Goal: Task Accomplishment & Management: Use online tool/utility

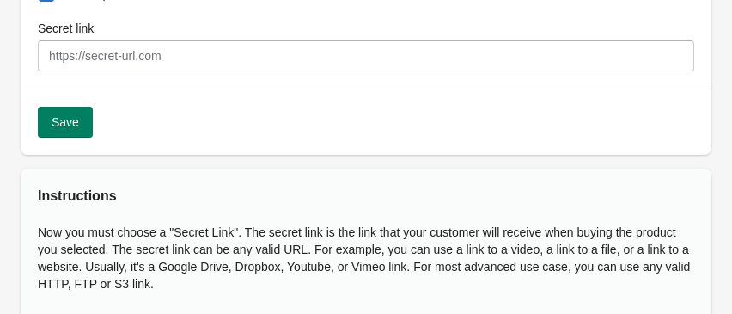
scroll to position [308, 0]
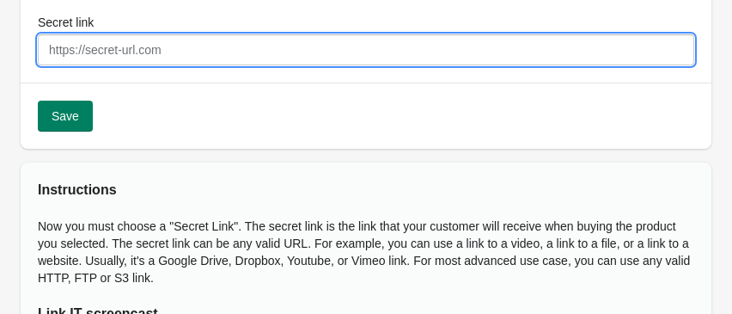
click at [147, 55] on input "Secret link" at bounding box center [366, 49] width 656 height 31
paste input "[URL][DOMAIN_NAME]"
type input "[URL][DOMAIN_NAME]"
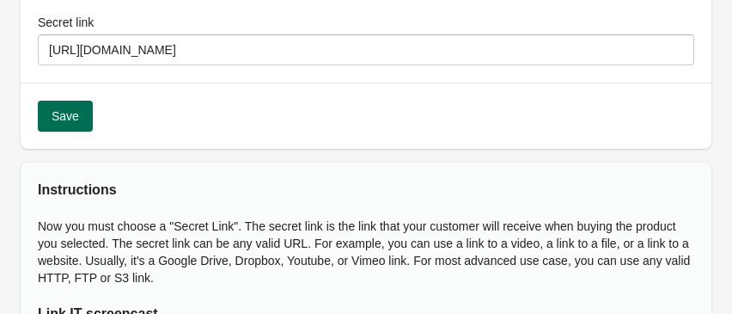
click at [47, 120] on button "Save" at bounding box center [65, 116] width 55 height 31
select select "US"
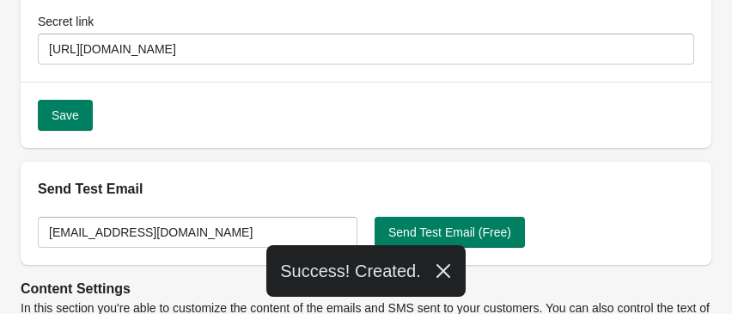
scroll to position [0, 0]
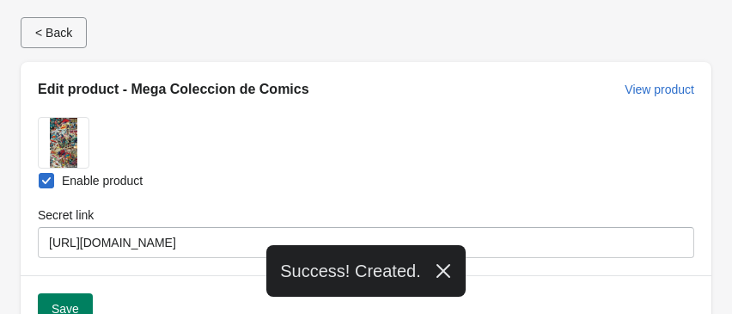
click at [59, 34] on span "< Back" at bounding box center [53, 33] width 37 height 14
